Goal: Use online tool/utility: Utilize a website feature to perform a specific function

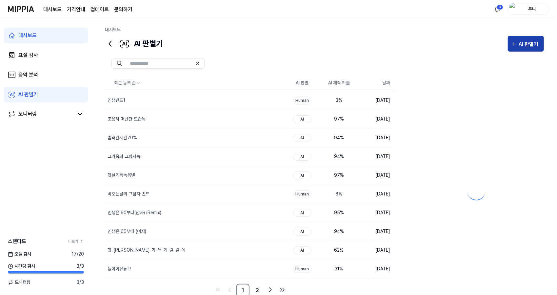
click at [529, 43] on div "AI 판별기" at bounding box center [530, 44] width 22 height 9
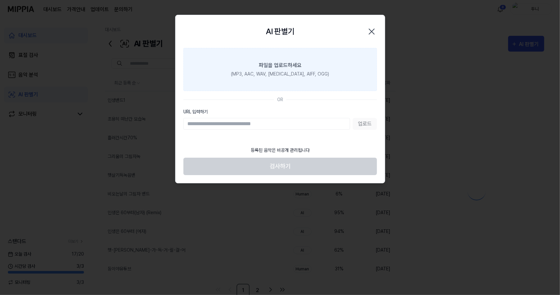
click at [282, 62] on div "파일을 업로드하세요" at bounding box center [280, 65] width 43 height 8
click at [0, 0] on input "파일을 업로드하세요 (MP3, AAC, WAV, [MEDICAL_DATA], AIFF, OGG)" at bounding box center [0, 0] width 0 height 0
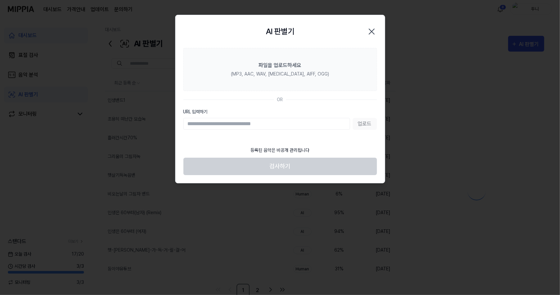
click at [376, 29] on icon "button" at bounding box center [372, 31] width 10 height 10
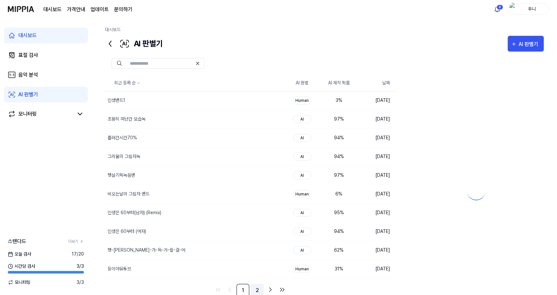
click at [260, 286] on link "2" at bounding box center [257, 289] width 13 height 13
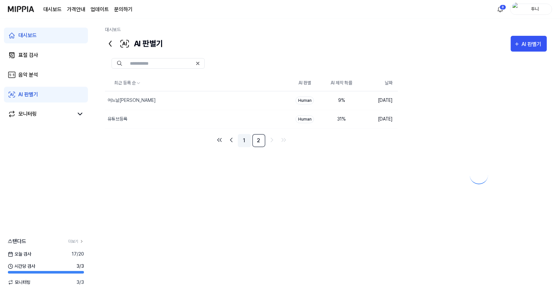
click at [244, 139] on link "1" at bounding box center [244, 140] width 13 height 13
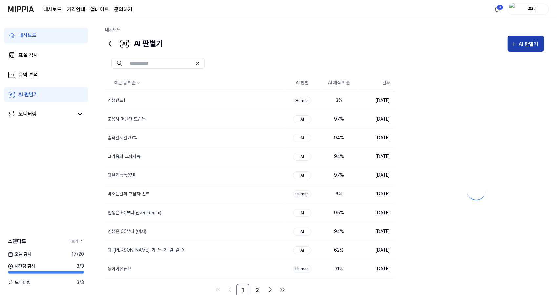
click at [530, 40] on div "AI 판별기" at bounding box center [530, 44] width 22 height 9
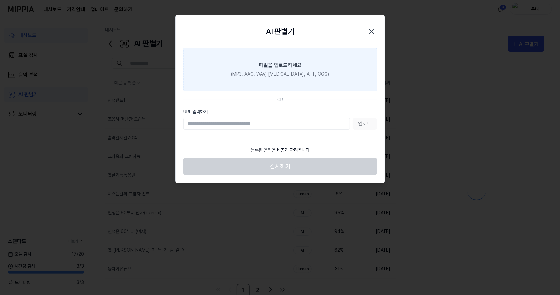
click at [289, 68] on div "파일을 업로드하세요" at bounding box center [280, 65] width 43 height 8
click at [0, 0] on input "파일을 업로드하세요 (MP3, AAC, WAV, [MEDICAL_DATA], AIFF, OGG)" at bounding box center [0, 0] width 0 height 0
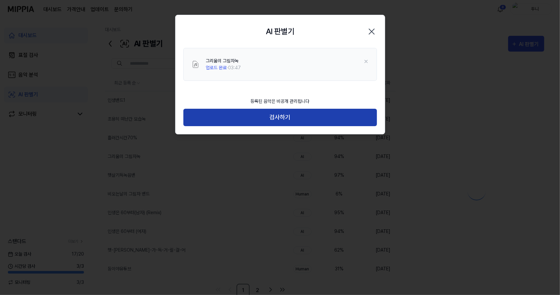
click at [288, 126] on div "등록된 음악은 비공개 관리됩니다 검사하기" at bounding box center [280, 114] width 209 height 40
click at [295, 118] on button "검사하기" at bounding box center [280, 117] width 194 height 17
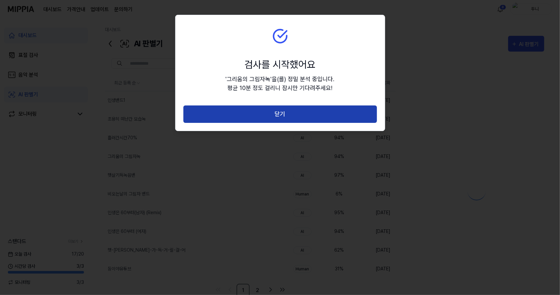
click at [295, 118] on button "닫기" at bounding box center [280, 113] width 194 height 17
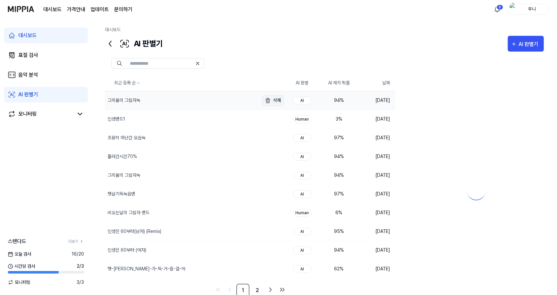
click at [282, 100] on button "삭제" at bounding box center [273, 100] width 22 height 10
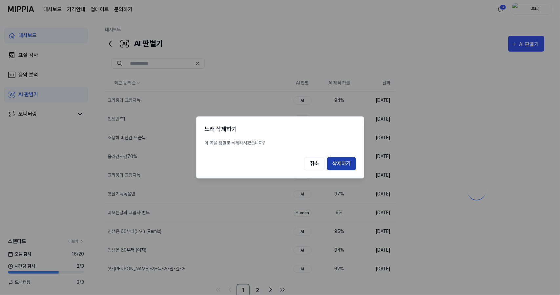
click at [347, 162] on button "삭제하기" at bounding box center [341, 163] width 29 height 13
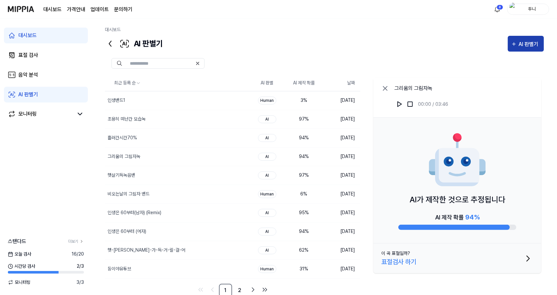
click at [530, 43] on div "AI 판별기" at bounding box center [530, 44] width 22 height 9
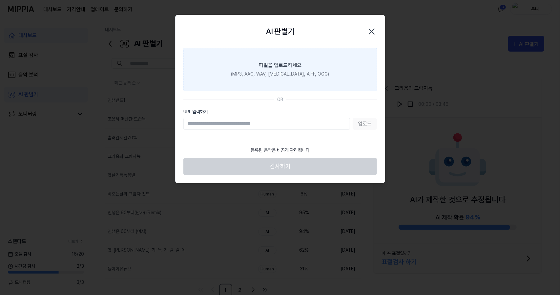
click at [300, 69] on div "파일을 업로드하세요" at bounding box center [280, 65] width 43 height 8
click at [0, 0] on input "파일을 업로드하세요 (MP3, AAC, WAV, [MEDICAL_DATA], AIFF, OGG)" at bounding box center [0, 0] width 0 height 0
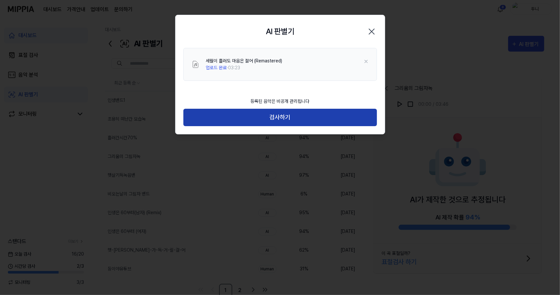
click at [282, 119] on button "검사하기" at bounding box center [280, 117] width 194 height 17
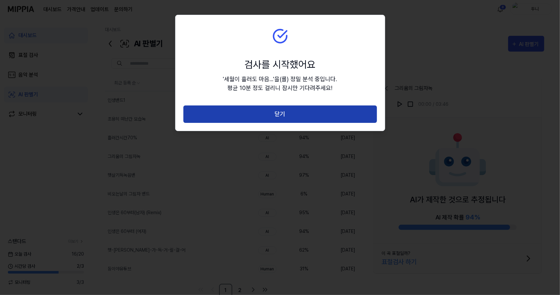
click at [285, 116] on button "닫기" at bounding box center [280, 113] width 194 height 17
